Goal: Information Seeking & Learning: Find specific fact

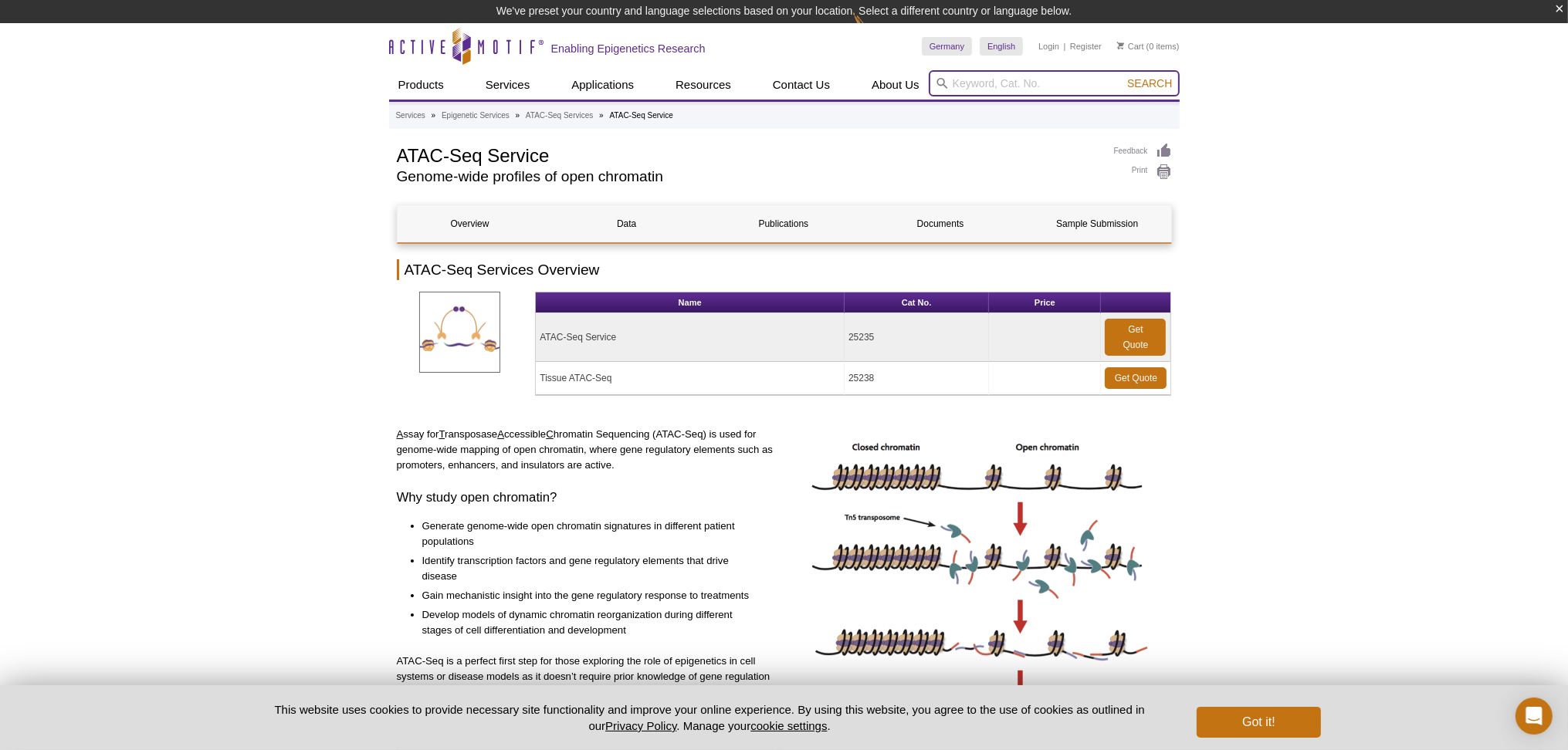
click at [969, 79] on input "search" at bounding box center [1054, 83] width 251 height 26
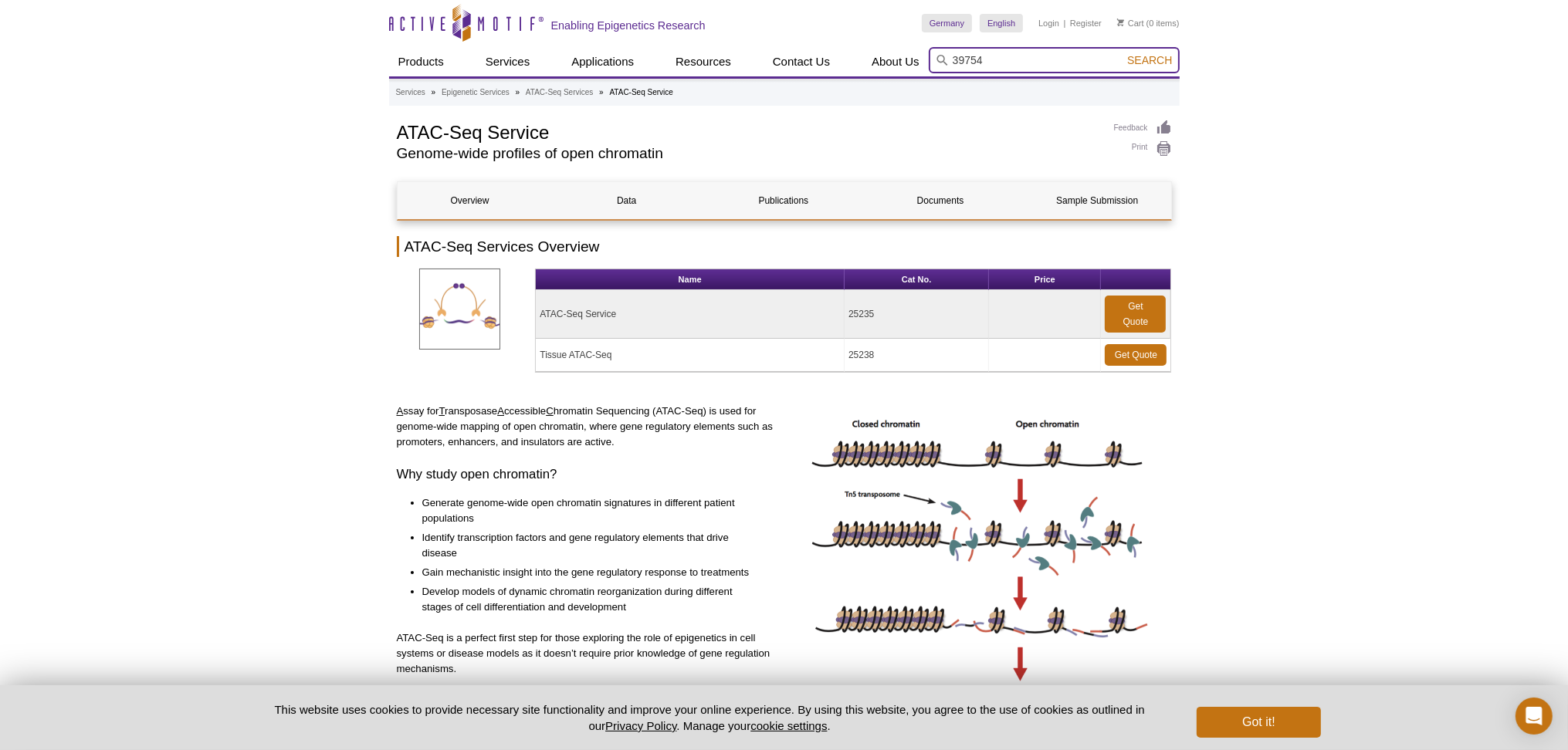
type input "39754"
click at [1123, 54] on button "Search" at bounding box center [1149, 60] width 54 height 14
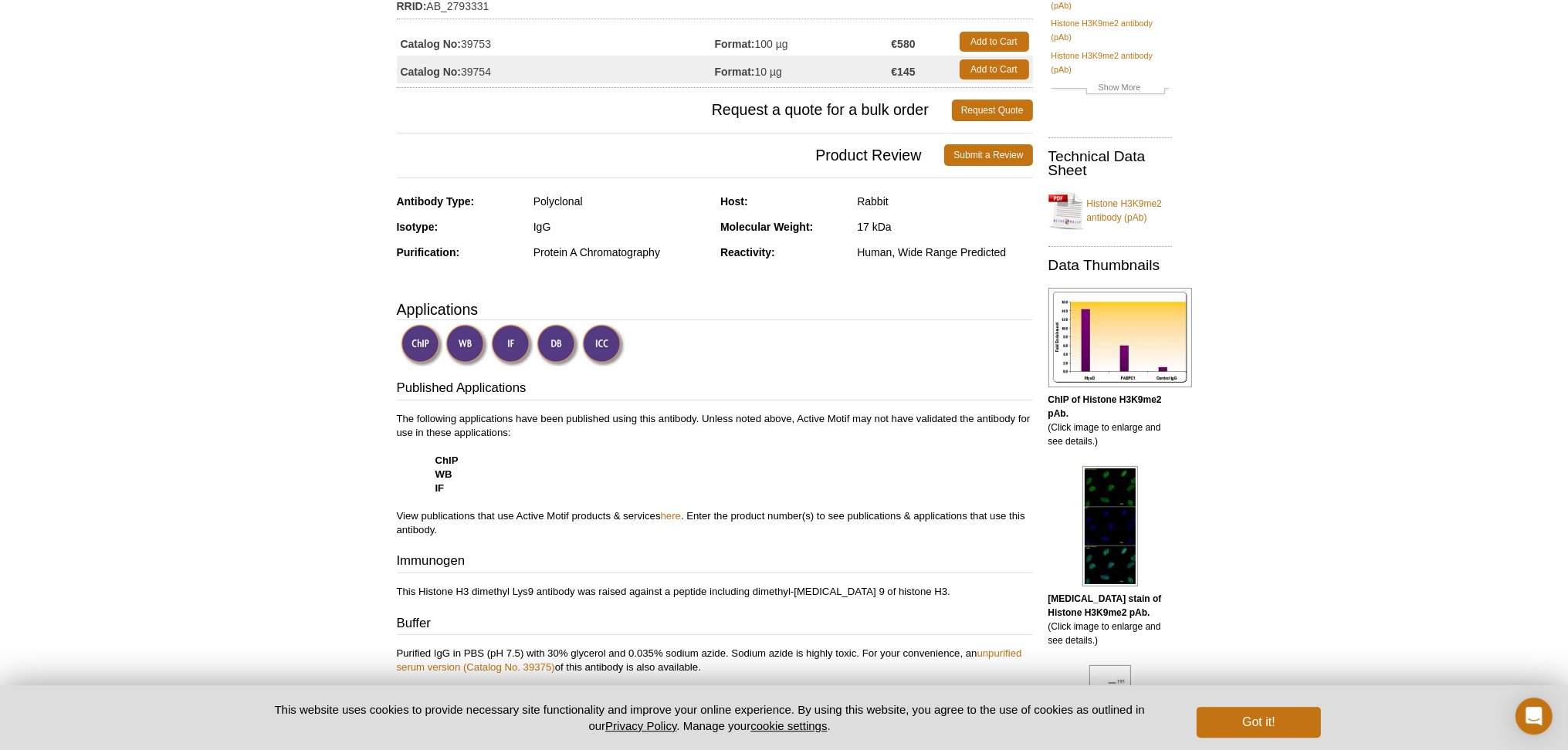
scroll to position [243, 0]
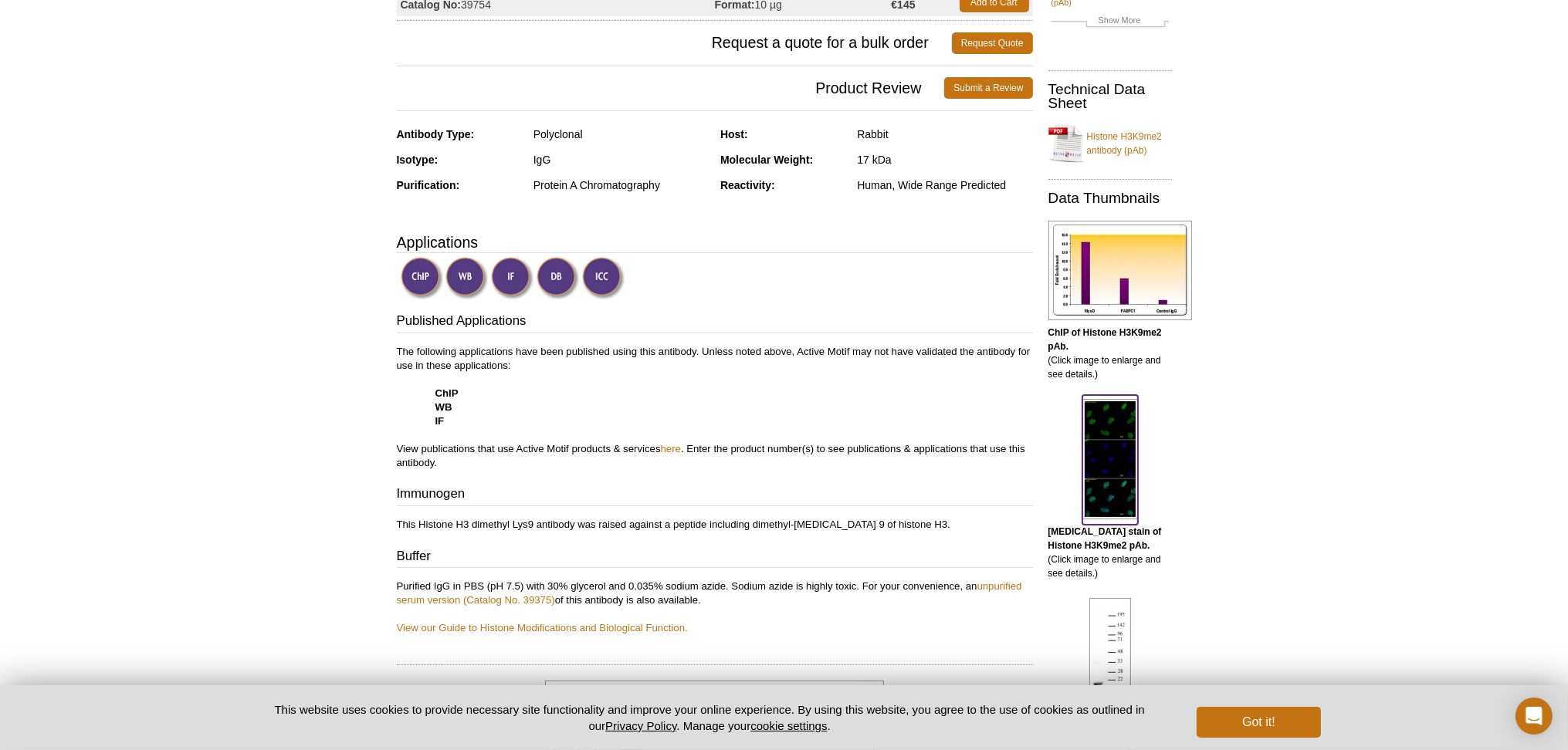
click at [1121, 446] on img at bounding box center [1110, 459] width 55 height 120
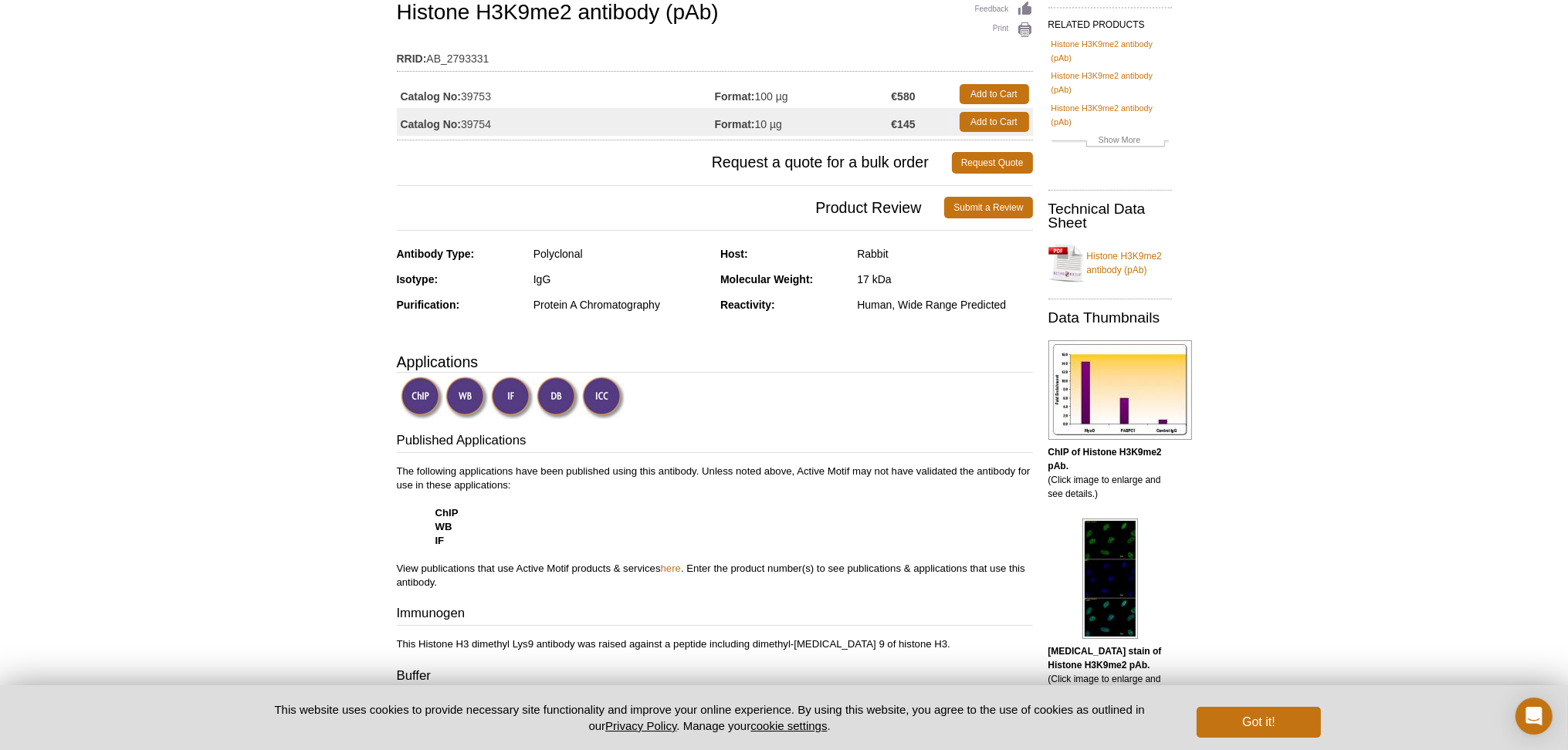
scroll to position [117, 0]
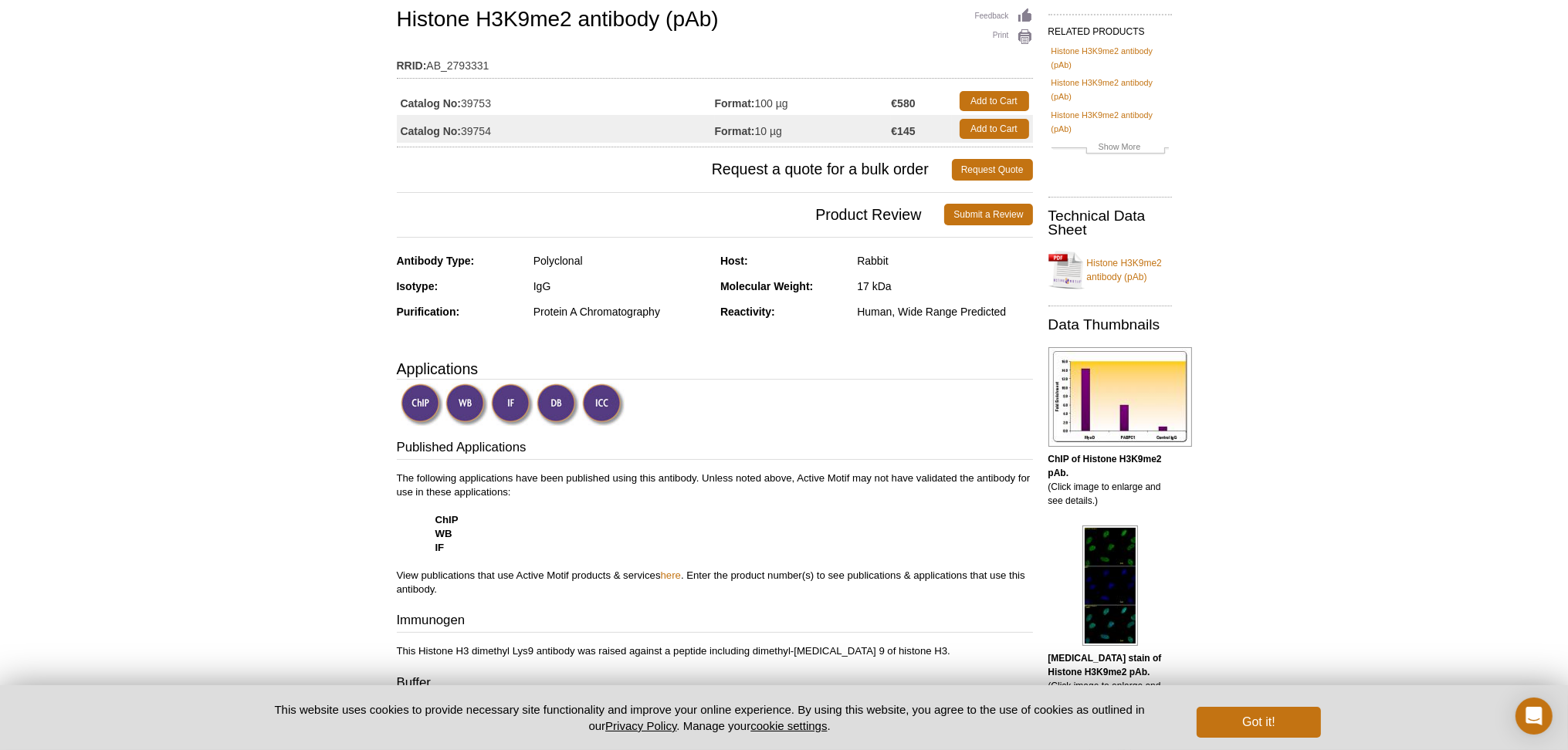
click at [610, 107] on td "Catalog No: 39753" at bounding box center [555, 100] width 318 height 28
drag, startPoint x: 500, startPoint y: 103, endPoint x: 464, endPoint y: 100, distance: 36.1
click at [464, 100] on td "Catalog No: 39753" at bounding box center [555, 100] width 318 height 28
copy td "39753"
drag, startPoint x: 725, startPoint y: 21, endPoint x: 400, endPoint y: 14, distance: 325.1
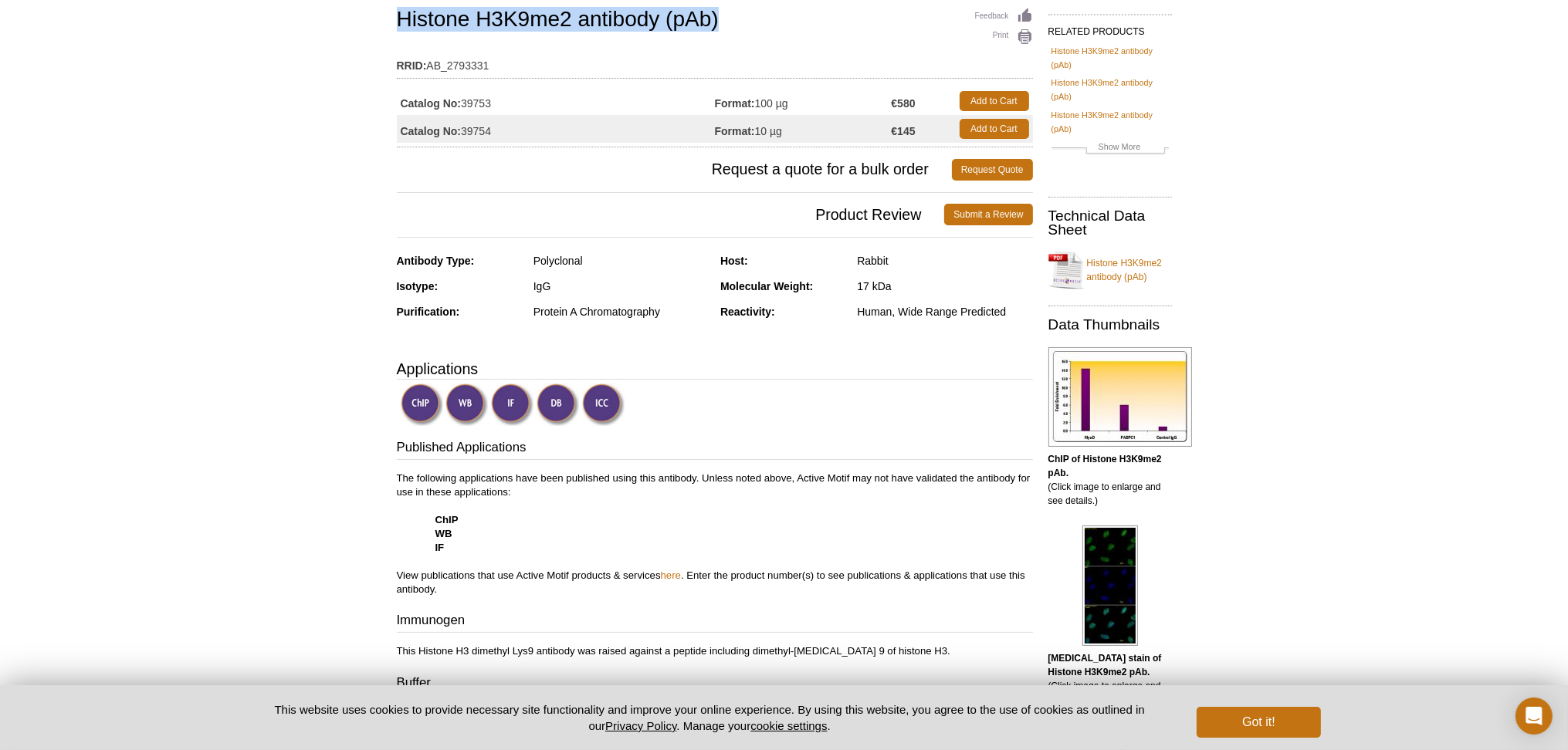
click at [400, 14] on h1 "Histone H3K9me2 antibody (pAb)" at bounding box center [715, 20] width 636 height 26
copy h1 "Histone H3K9me2 antibody (pAb)"
